Goal: Browse casually

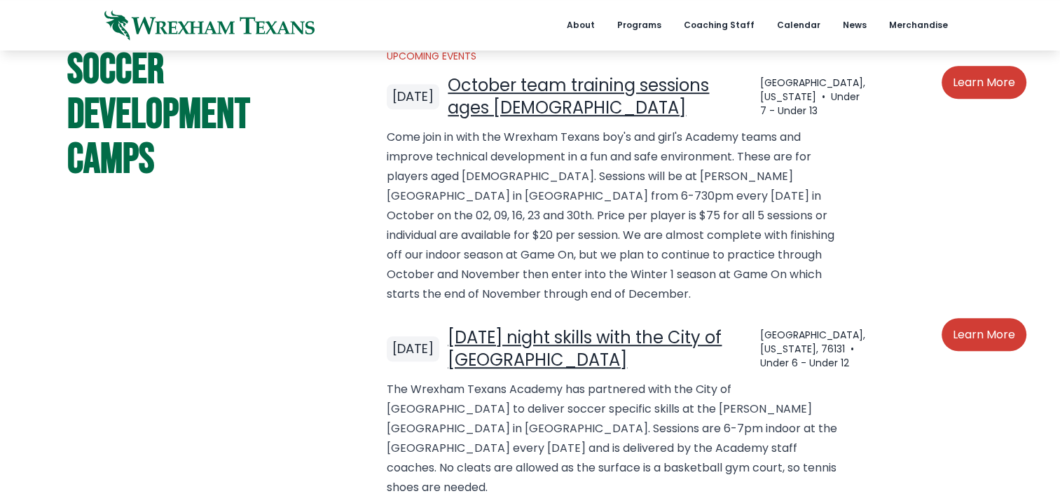
scroll to position [945, 0]
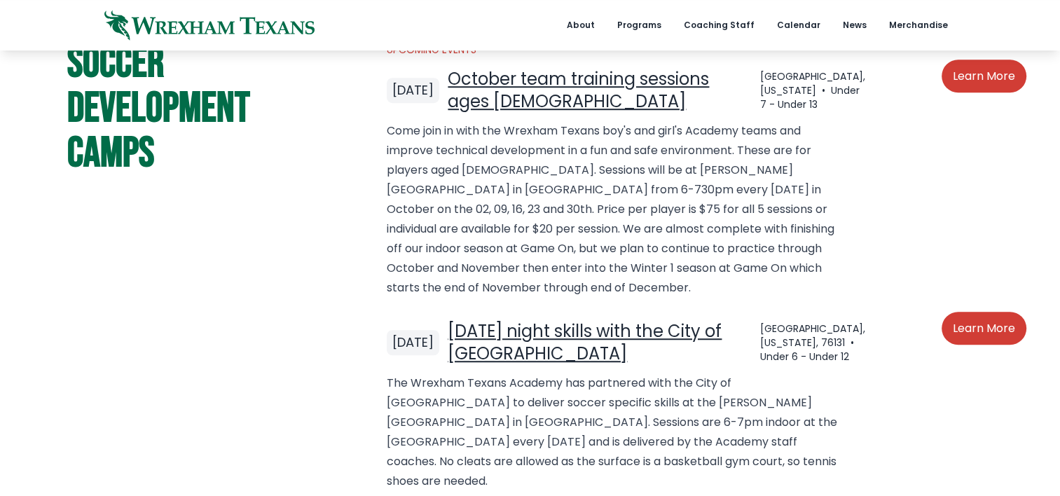
scroll to position [948, 0]
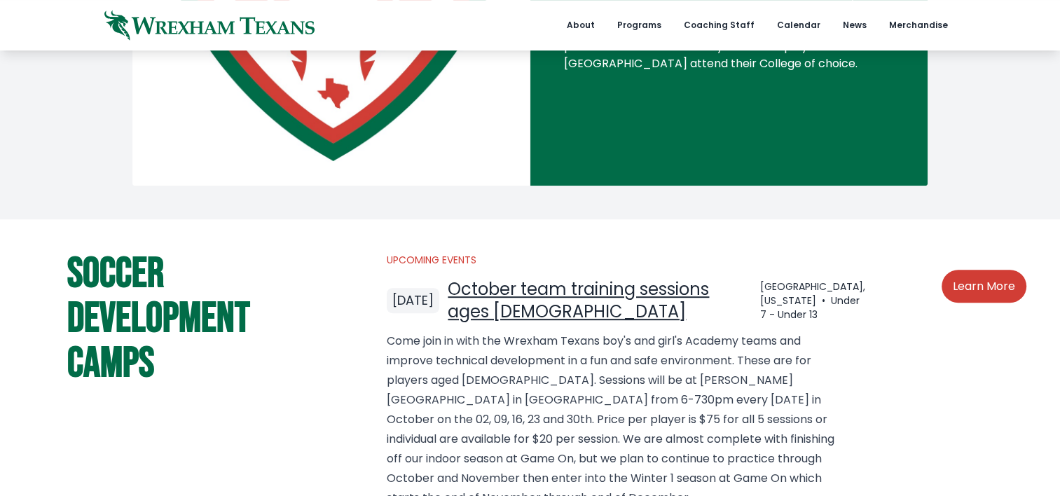
scroll to position [738, 0]
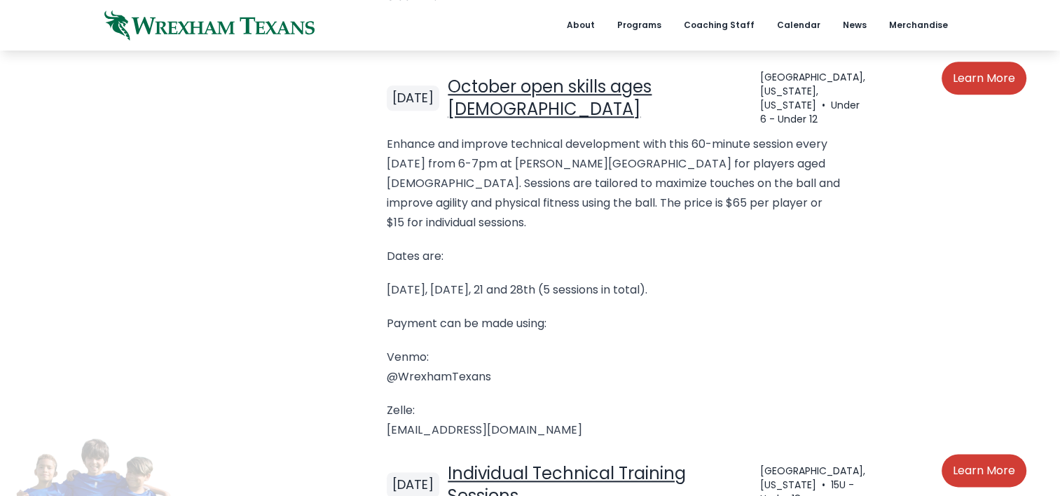
scroll to position [1549, 0]
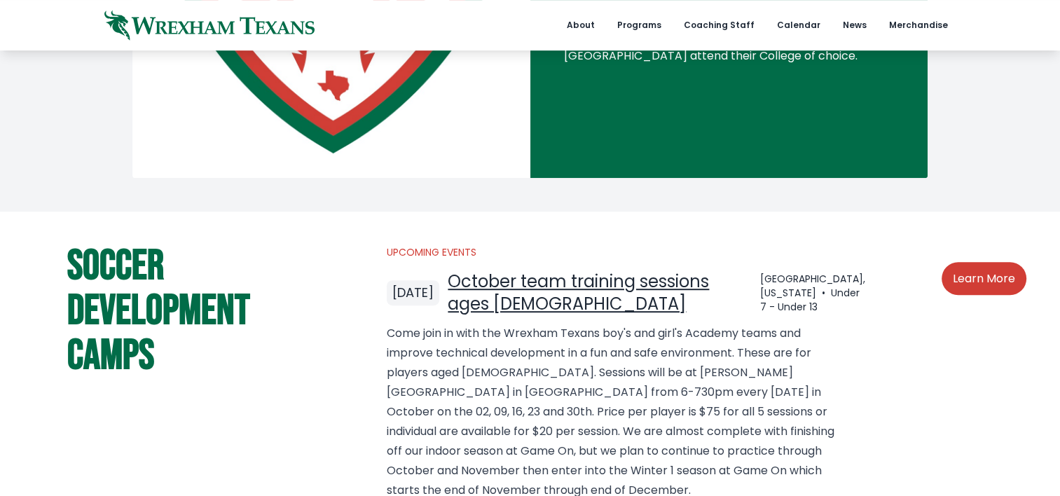
scroll to position [746, 0]
